Goal: Navigation & Orientation: Find specific page/section

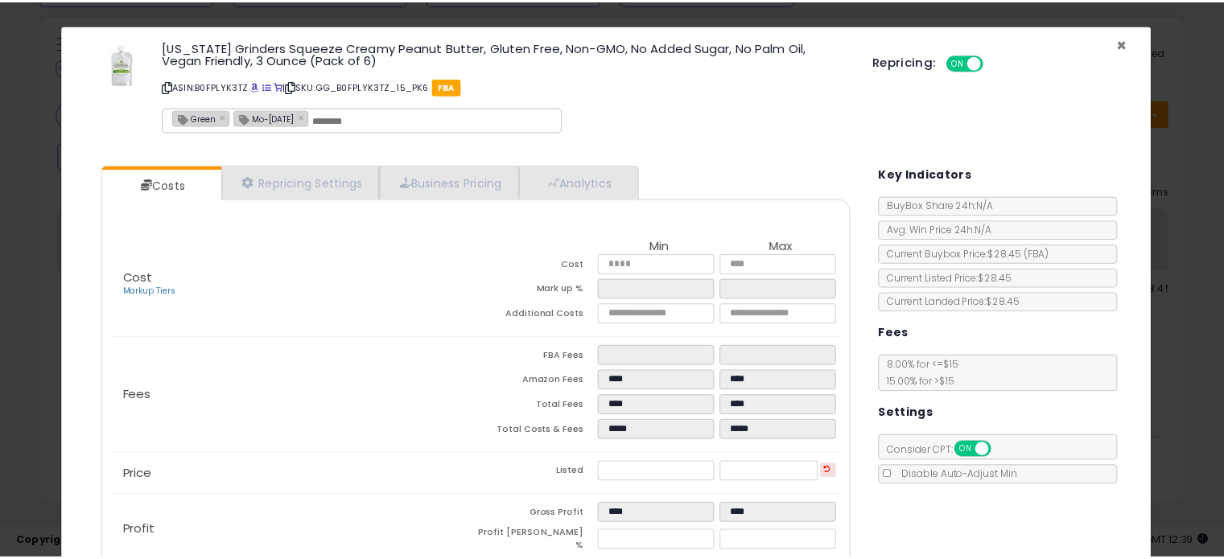
scroll to position [329, 670]
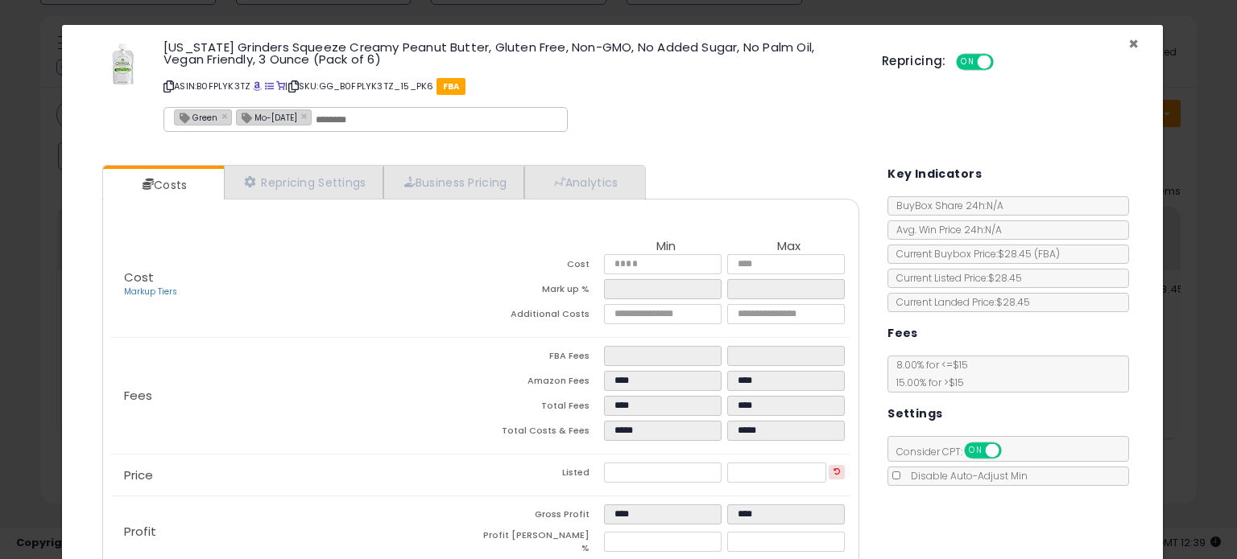
click at [1128, 41] on span "×" at bounding box center [1133, 43] width 10 height 23
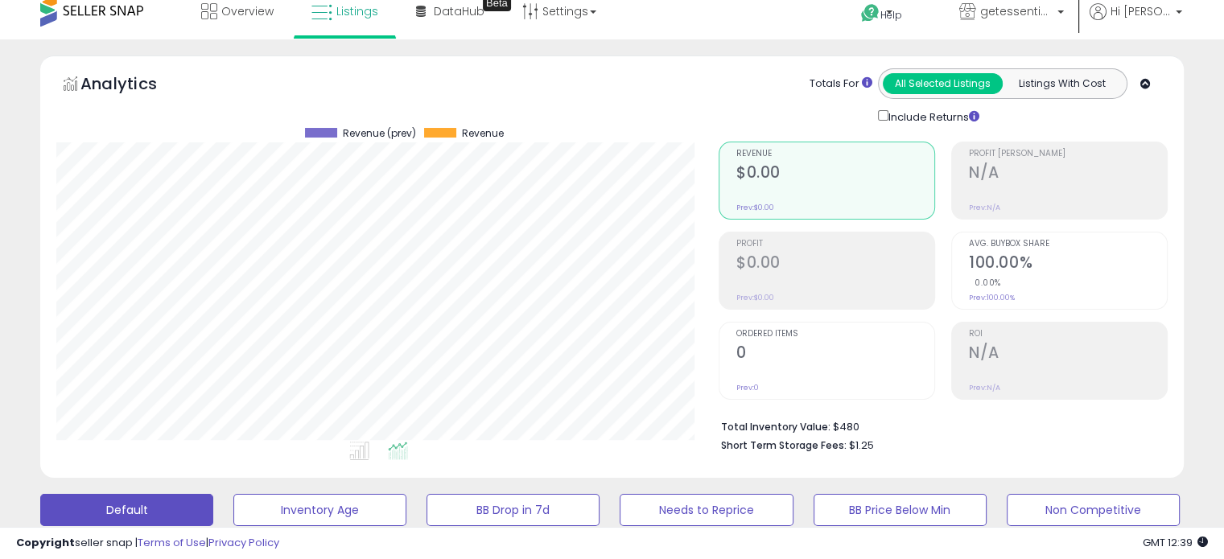
scroll to position [0, 0]
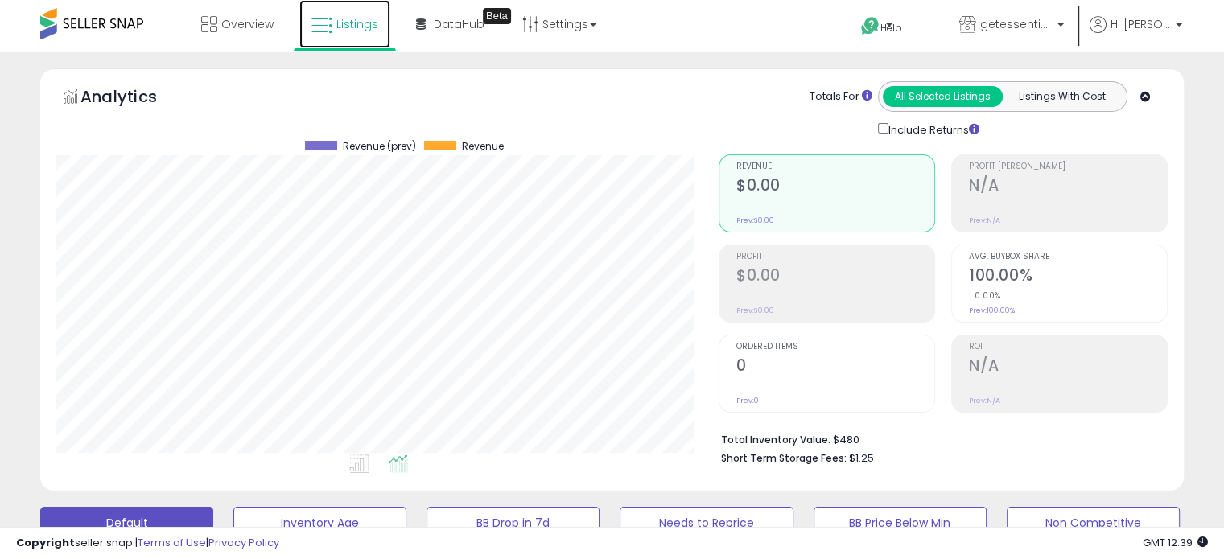
click at [360, 26] on span "Listings" at bounding box center [357, 24] width 42 height 16
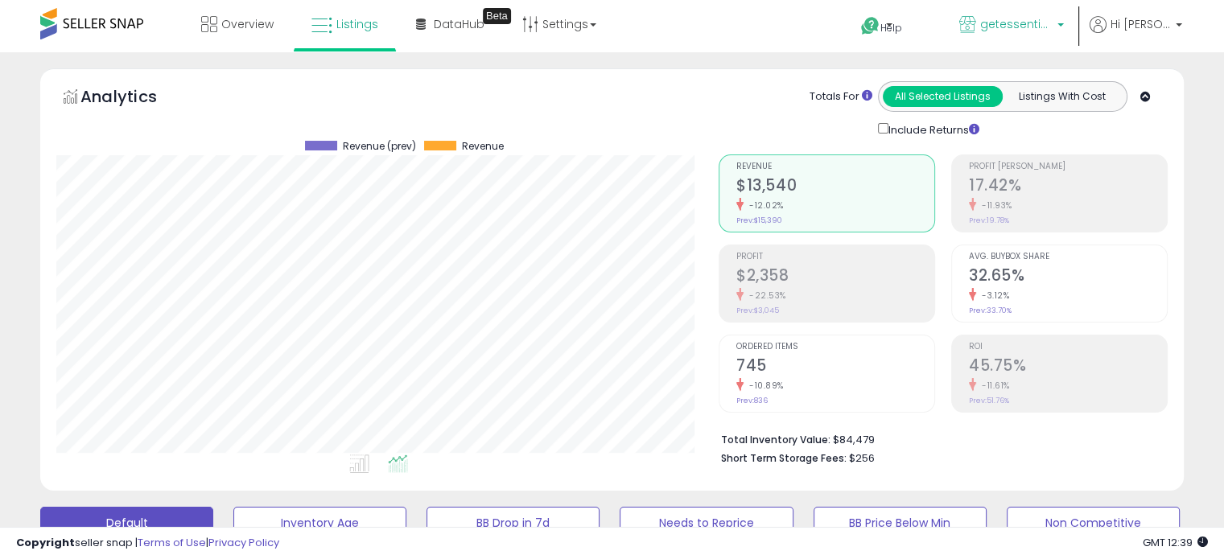
click at [1045, 21] on span "getessentialshub" at bounding box center [1017, 24] width 72 height 16
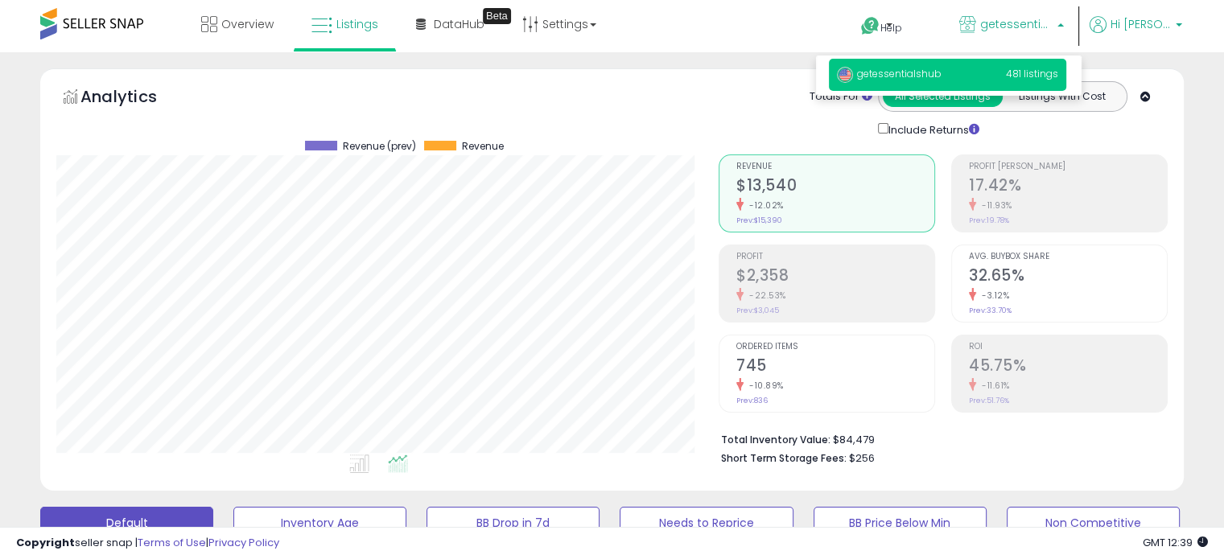
click at [1168, 24] on span "Hi [PERSON_NAME]" at bounding box center [1141, 24] width 60 height 16
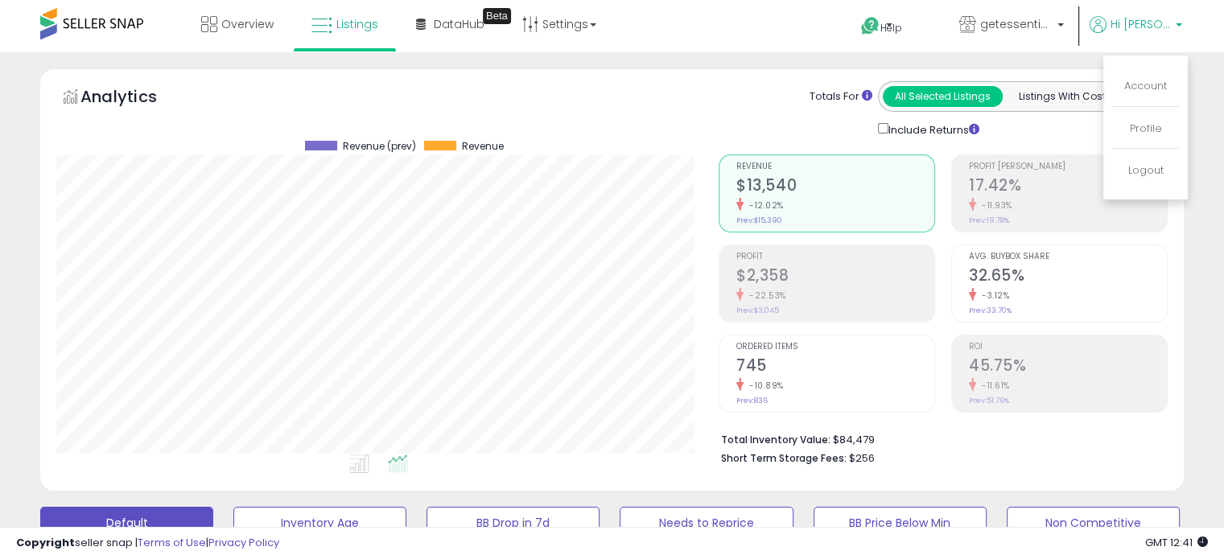
click at [229, 31] on link "Overview" at bounding box center [237, 24] width 97 height 48
